Goal: Transaction & Acquisition: Purchase product/service

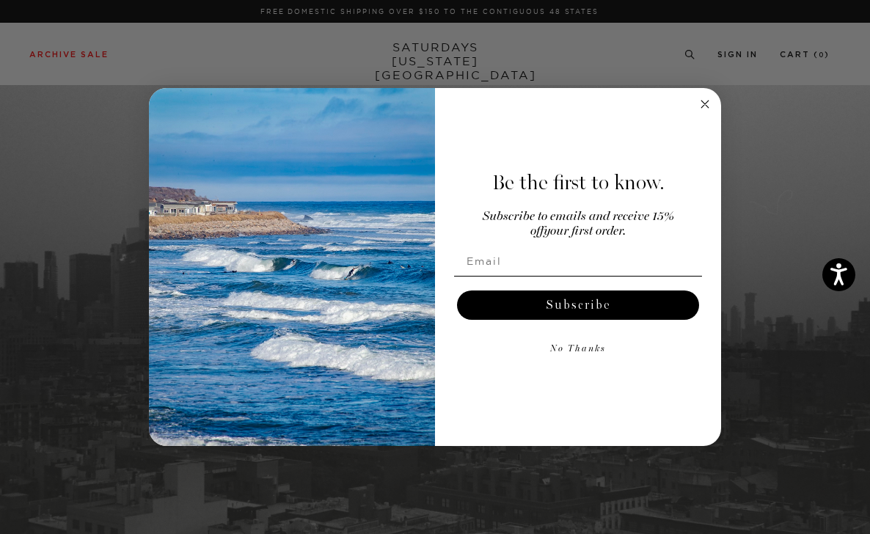
click at [703, 103] on icon "Close dialog" at bounding box center [704, 104] width 7 height 7
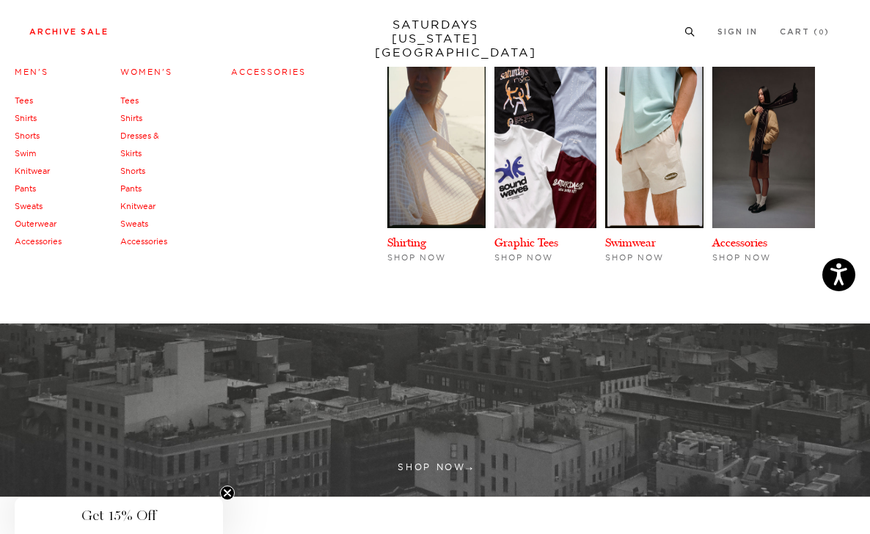
scroll to position [334, 0]
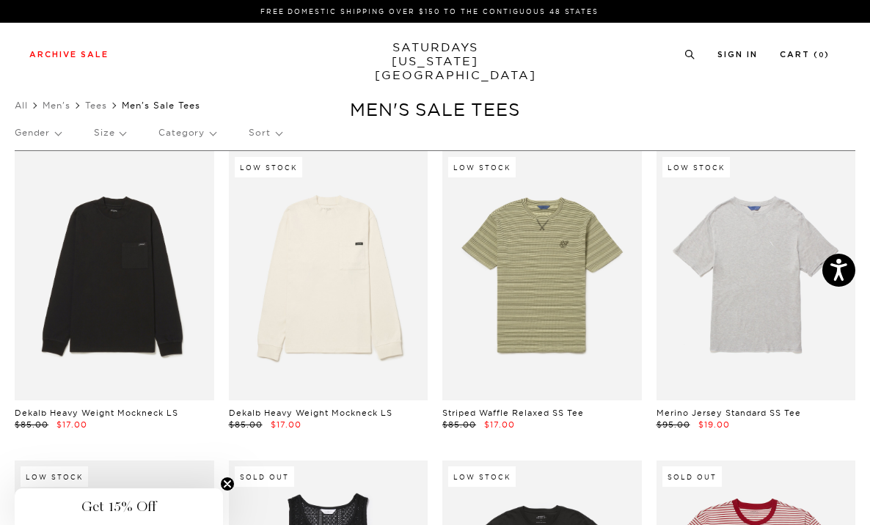
click at [282, 136] on div "Gender Size Category Sort" at bounding box center [435, 133] width 841 height 34
click at [271, 134] on p "Sort" at bounding box center [265, 133] width 32 height 34
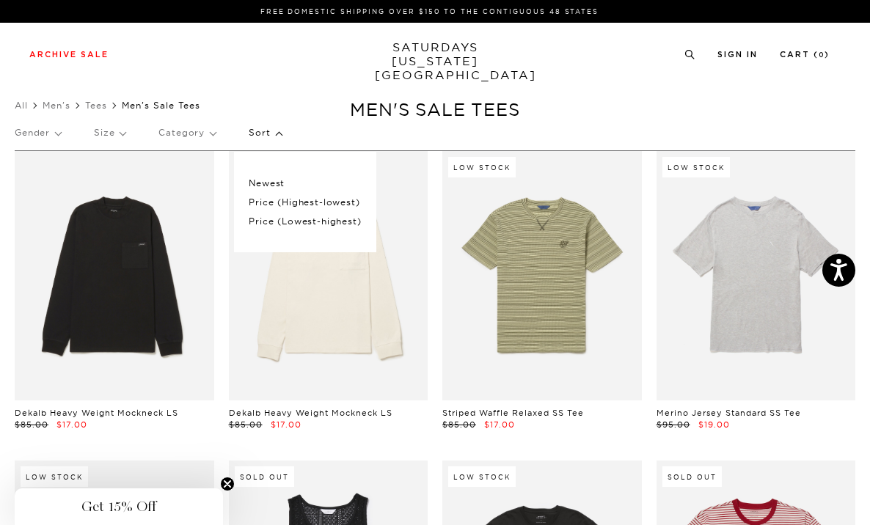
click at [265, 220] on p "Price (Lowest-highest)" at bounding box center [305, 221] width 112 height 19
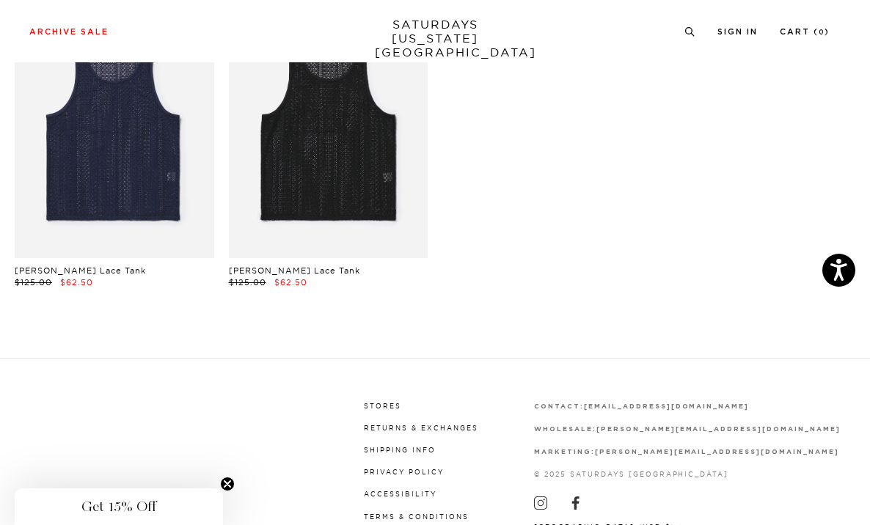
scroll to position [2401, 0]
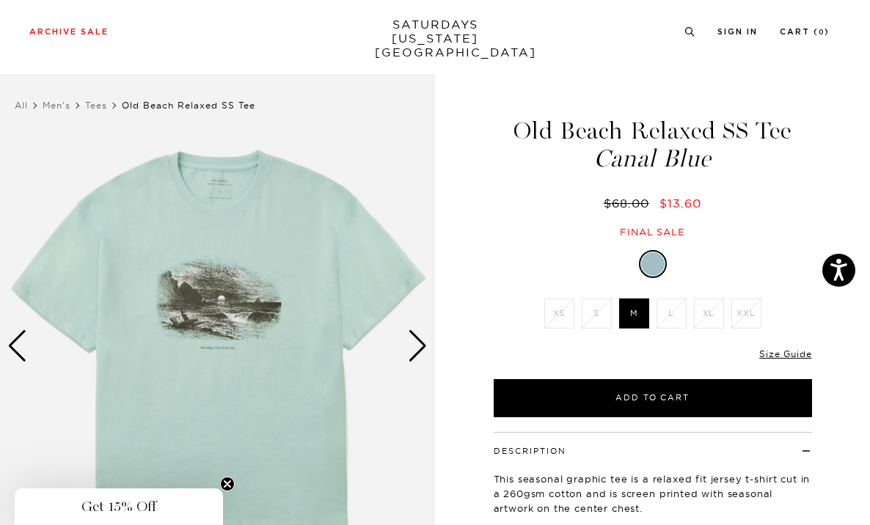
scroll to position [82, 0]
